Goal: Navigation & Orientation: Find specific page/section

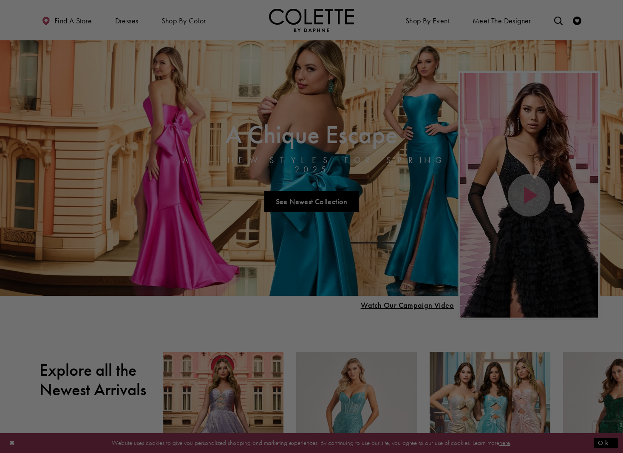
click at [558, 21] on div at bounding box center [314, 229] width 629 height 458
click at [558, 22] on div at bounding box center [314, 229] width 629 height 458
click at [558, 20] on div at bounding box center [314, 229] width 629 height 458
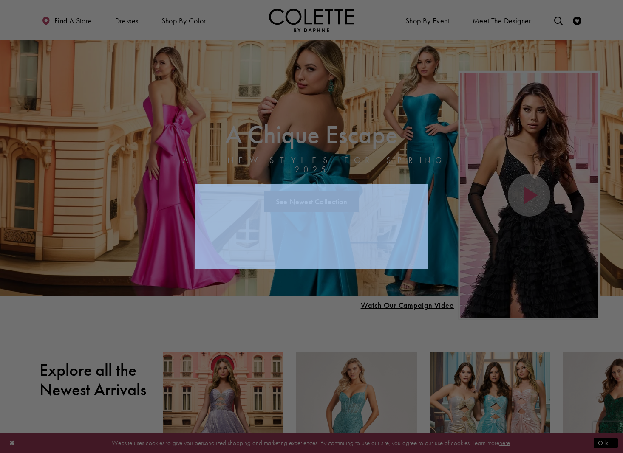
click at [558, 20] on div at bounding box center [314, 229] width 629 height 458
drag, startPoint x: 551, startPoint y: 19, endPoint x: 558, endPoint y: 20, distance: 7.2
click at [557, 20] on div at bounding box center [314, 229] width 629 height 458
drag, startPoint x: 558, startPoint y: 20, endPoint x: 250, endPoint y: 95, distance: 316.7
click at [204, 50] on div at bounding box center [314, 229] width 629 height 458
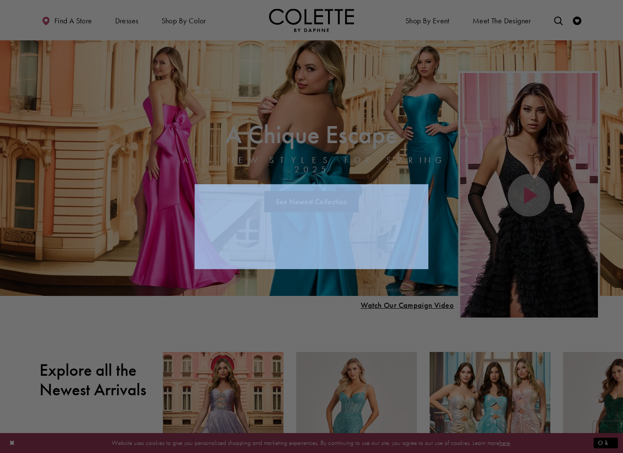
click at [322, 160] on div at bounding box center [314, 229] width 629 height 458
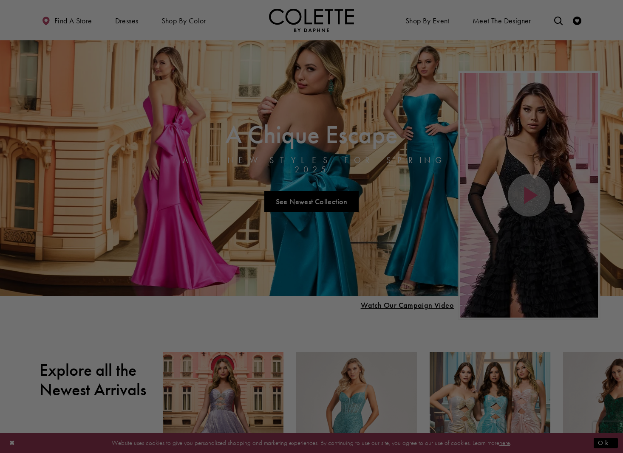
click at [556, 19] on div at bounding box center [314, 229] width 629 height 458
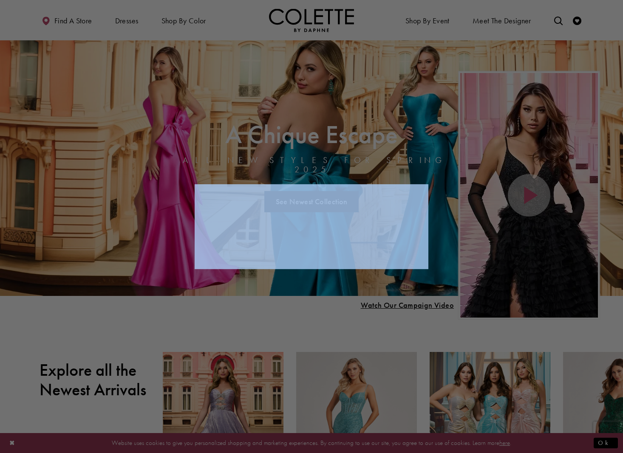
drag, startPoint x: 556, startPoint y: 19, endPoint x: 519, endPoint y: 11, distance: 37.7
click at [554, 19] on div at bounding box center [314, 229] width 629 height 458
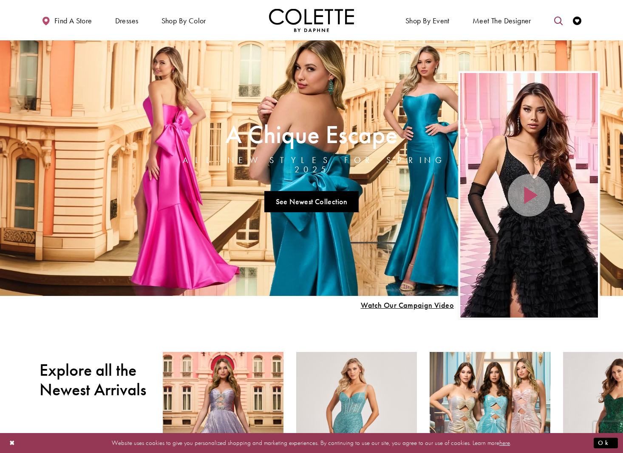
click at [556, 20] on icon "Toggle search" at bounding box center [558, 21] width 8 height 8
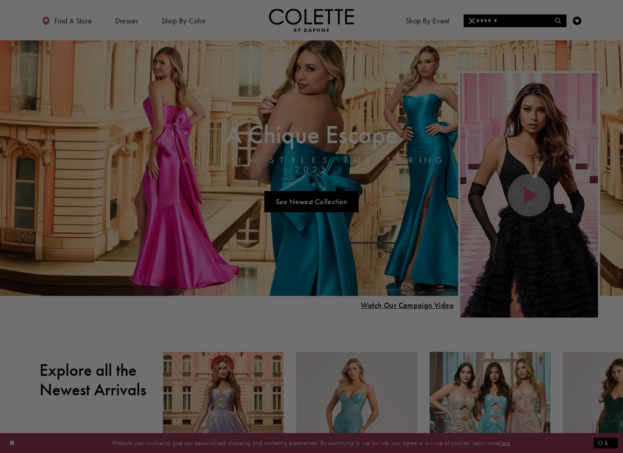
click at [556, 20] on div at bounding box center [314, 229] width 629 height 458
